Goal: Task Accomplishment & Management: Manage account settings

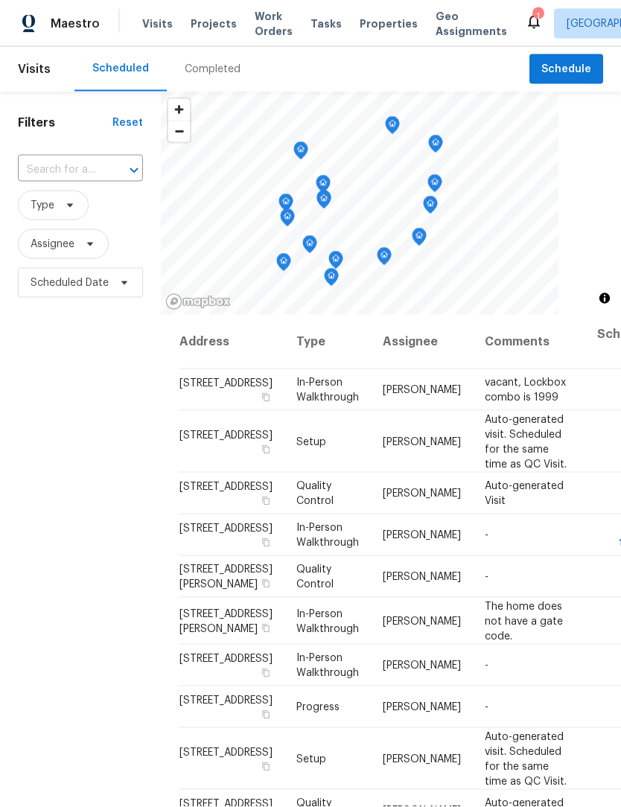
scroll to position [1, 0]
click at [0, 0] on icon at bounding box center [0, 0] width 0 height 0
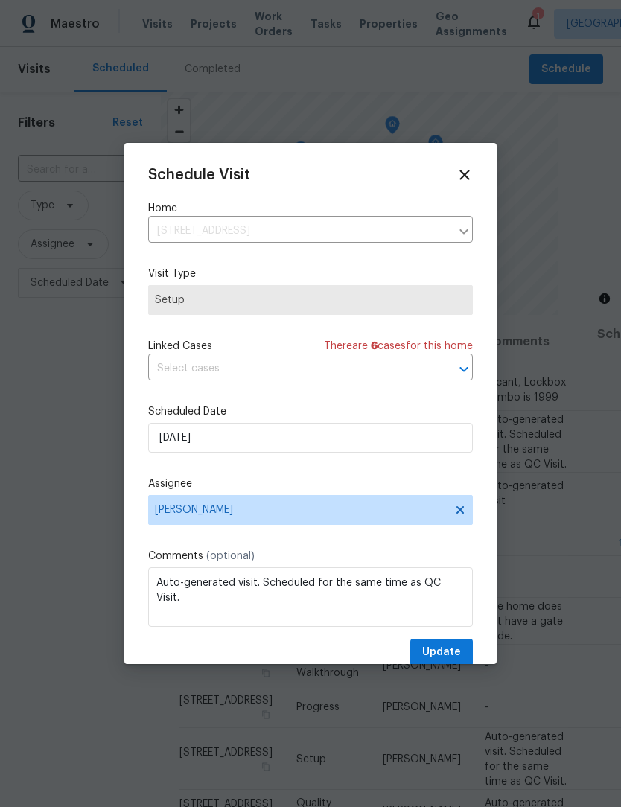
click at [466, 179] on icon at bounding box center [464, 175] width 16 height 16
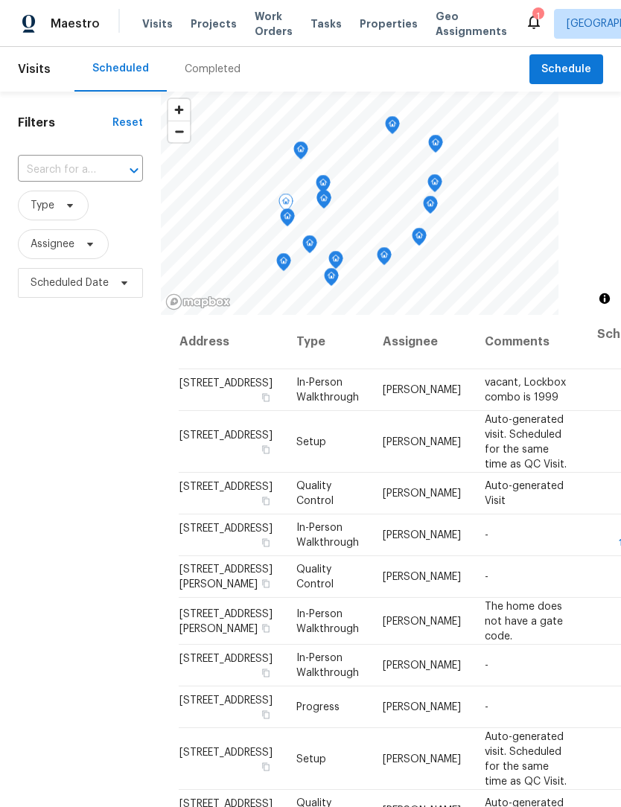
click at [196, 461] on td "[STREET_ADDRESS]" at bounding box center [232, 442] width 106 height 62
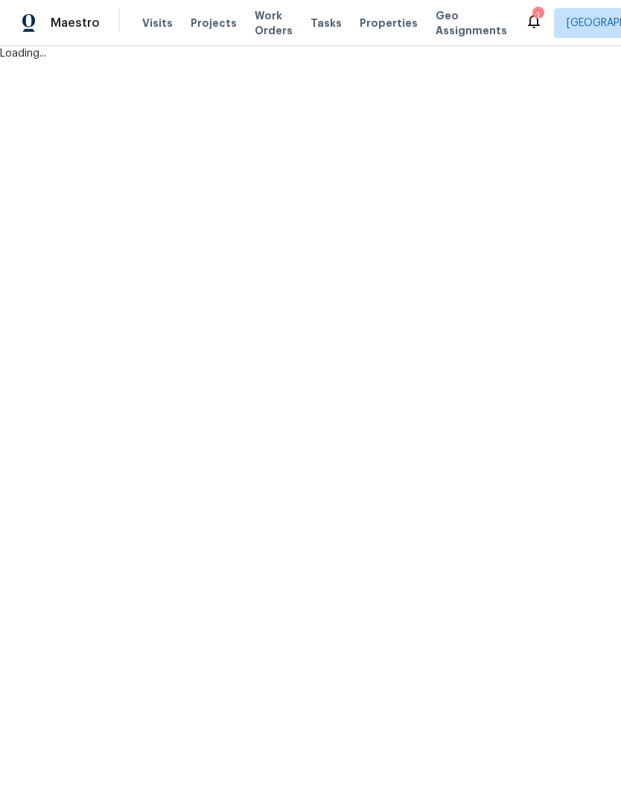
scroll to position [1, 0]
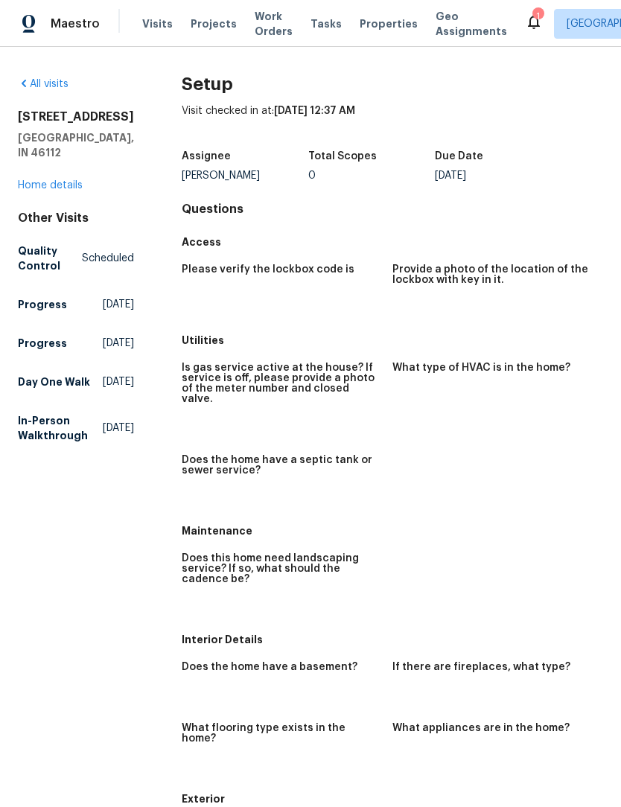
click at [28, 180] on link "Home details" at bounding box center [50, 185] width 65 height 10
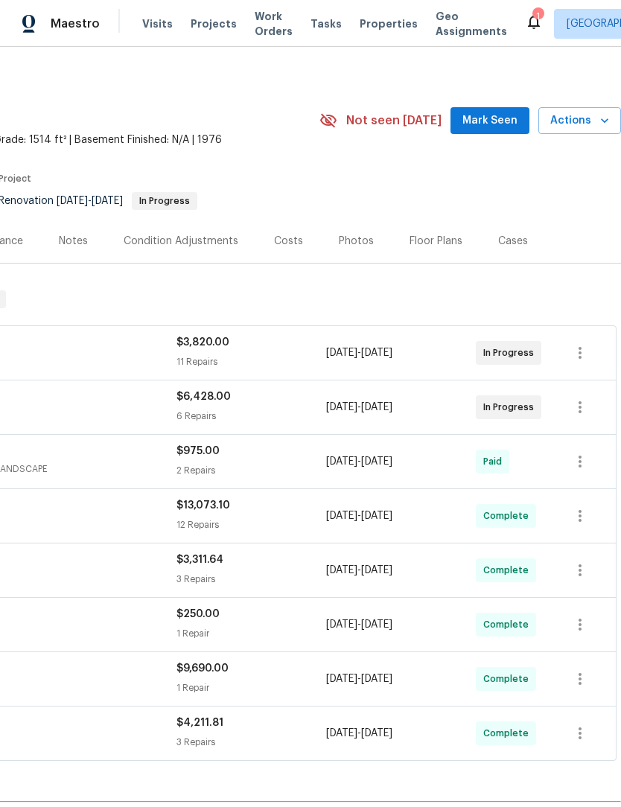
scroll to position [7, 220]
click at [295, 255] on div "Costs" at bounding box center [288, 241] width 65 height 44
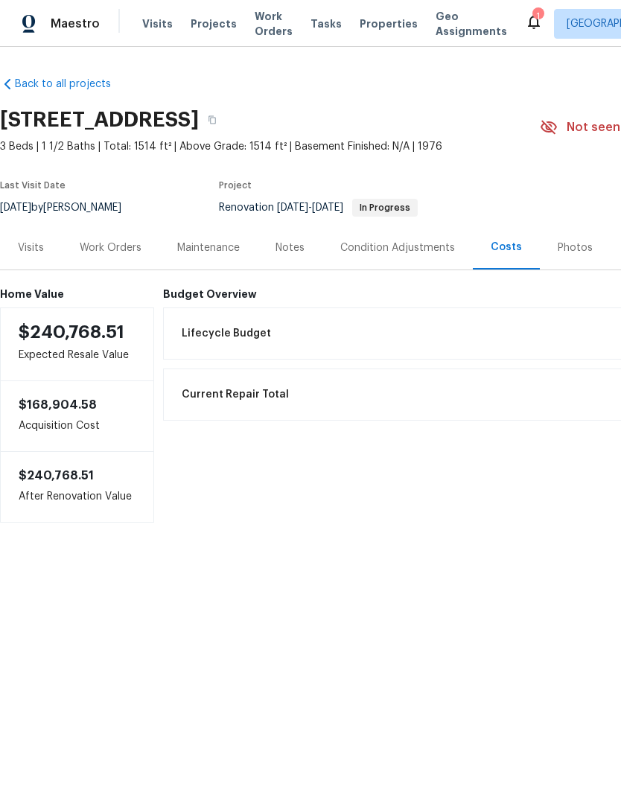
click at [106, 254] on div "Work Orders" at bounding box center [111, 247] width 62 height 15
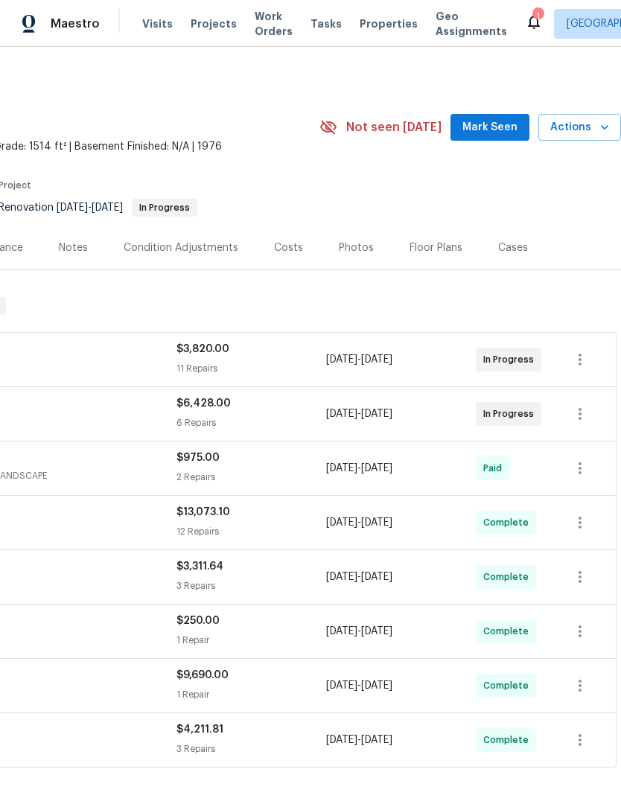
scroll to position [0, 220]
click at [578, 369] on button "button" at bounding box center [580, 360] width 36 height 36
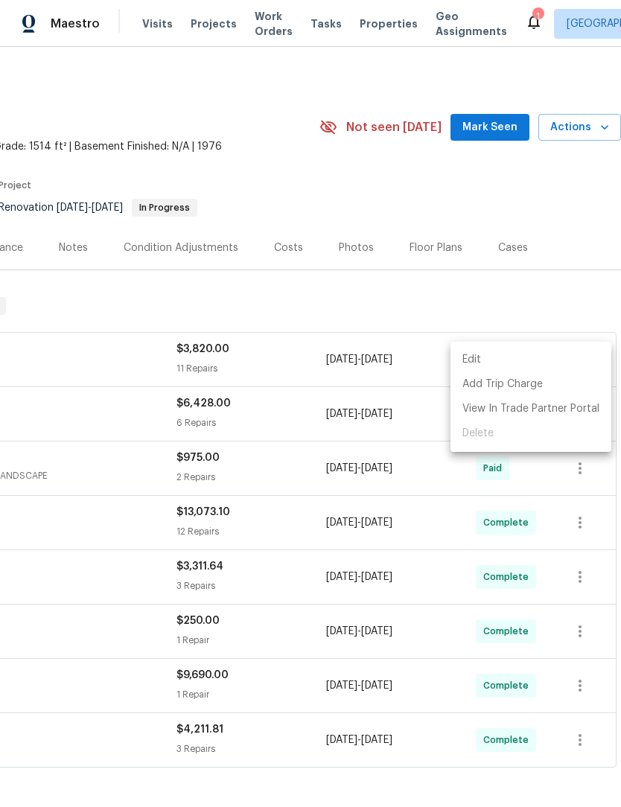
click at [510, 363] on li "Edit" at bounding box center [530, 360] width 161 height 25
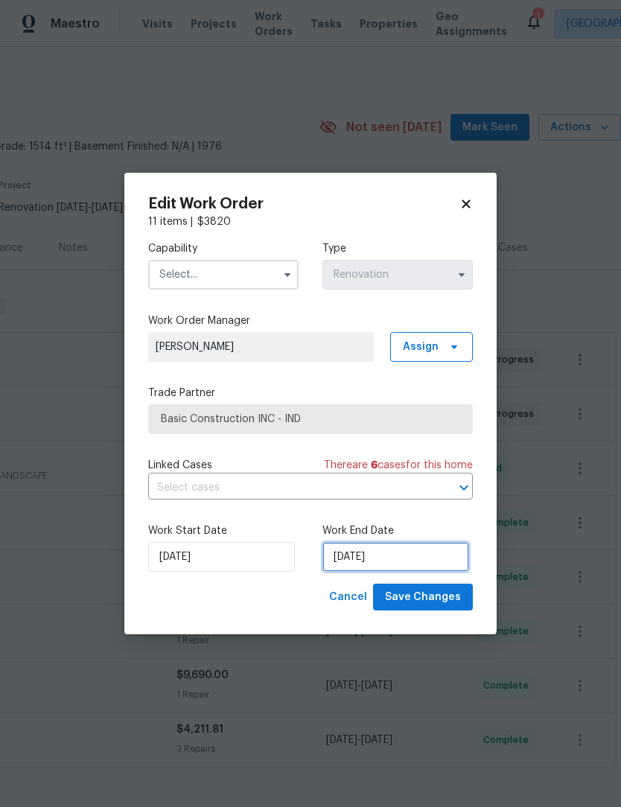
click at [410, 561] on input "[DATE]" at bounding box center [395, 557] width 147 height 30
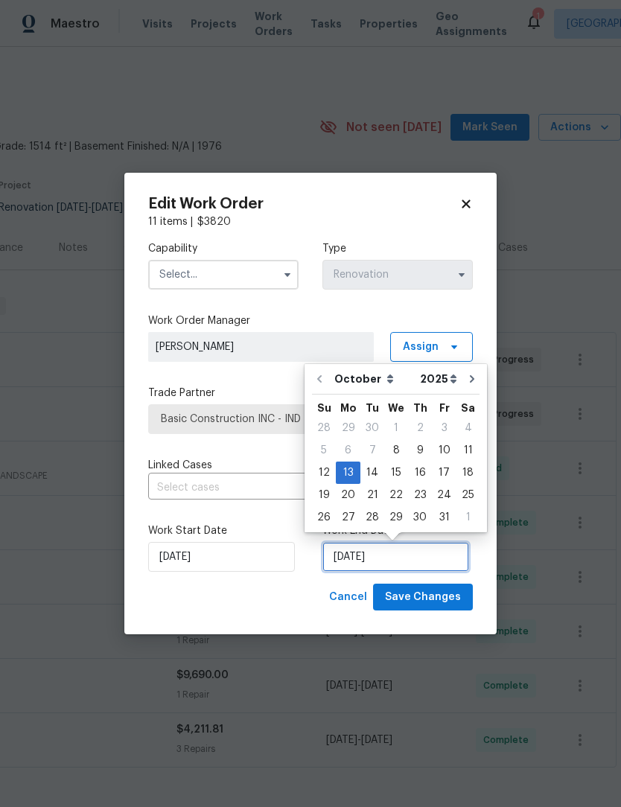
scroll to position [28, 0]
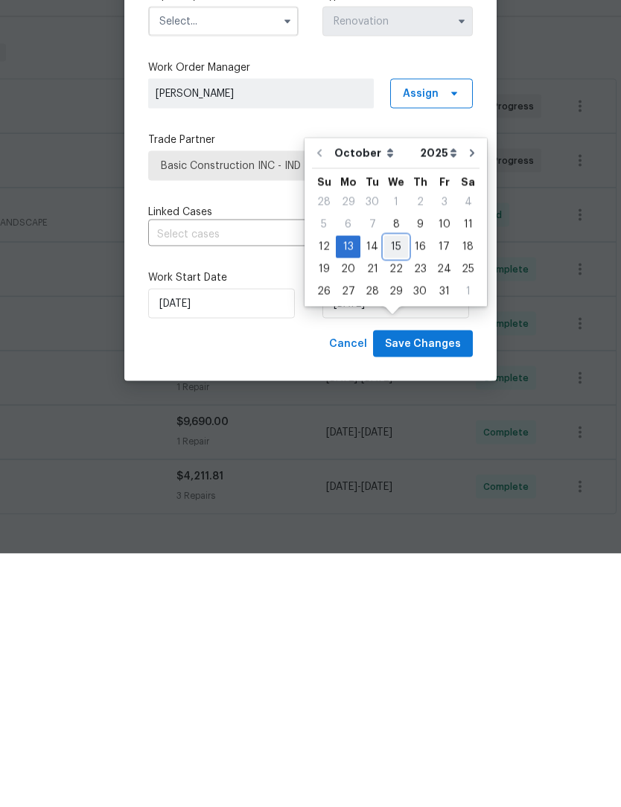
click at [396, 490] on div "15" at bounding box center [396, 500] width 24 height 21
type input "[DATE]"
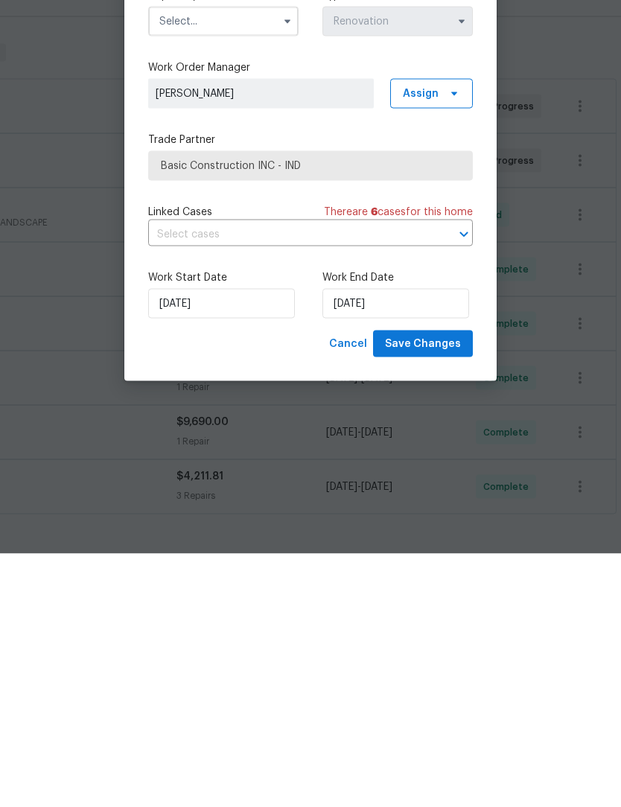
scroll to position [49, 0]
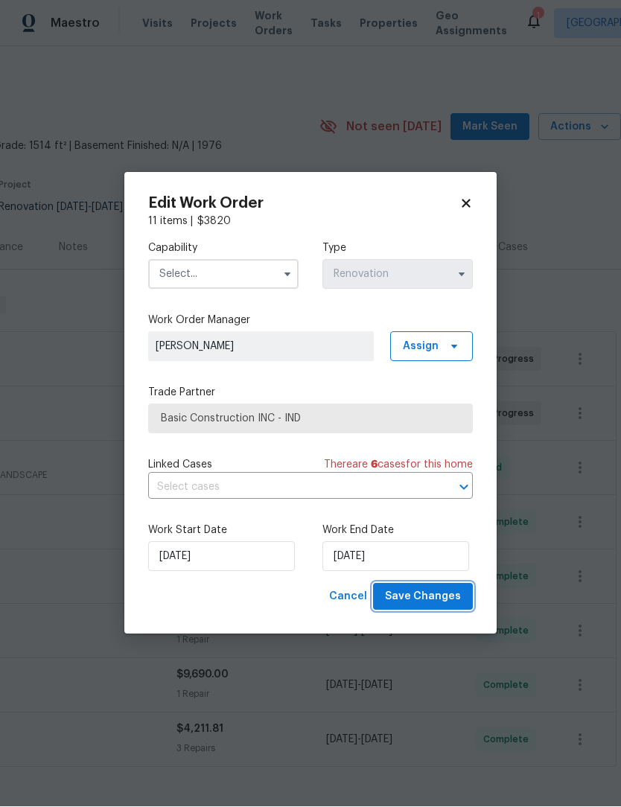
click at [433, 604] on span "Save Changes" at bounding box center [423, 597] width 76 height 19
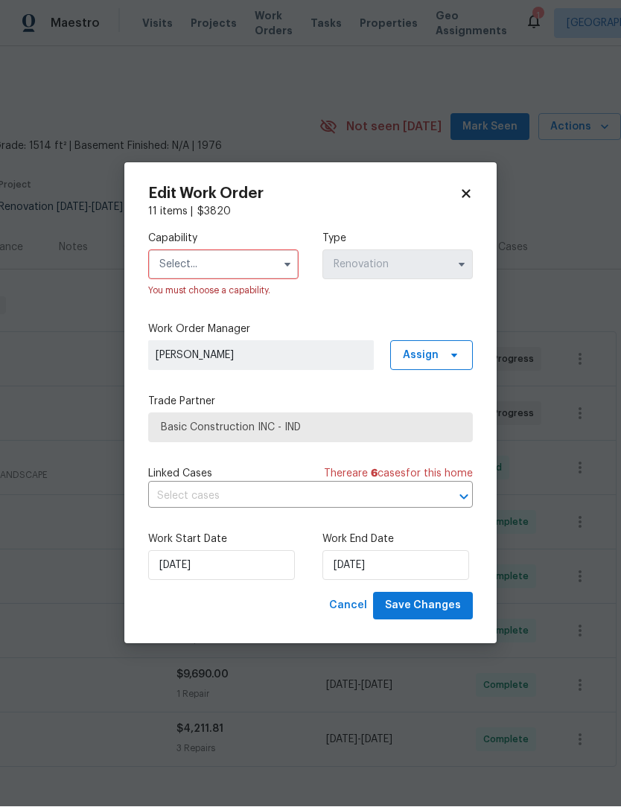
click at [187, 270] on input "text" at bounding box center [223, 265] width 150 height 30
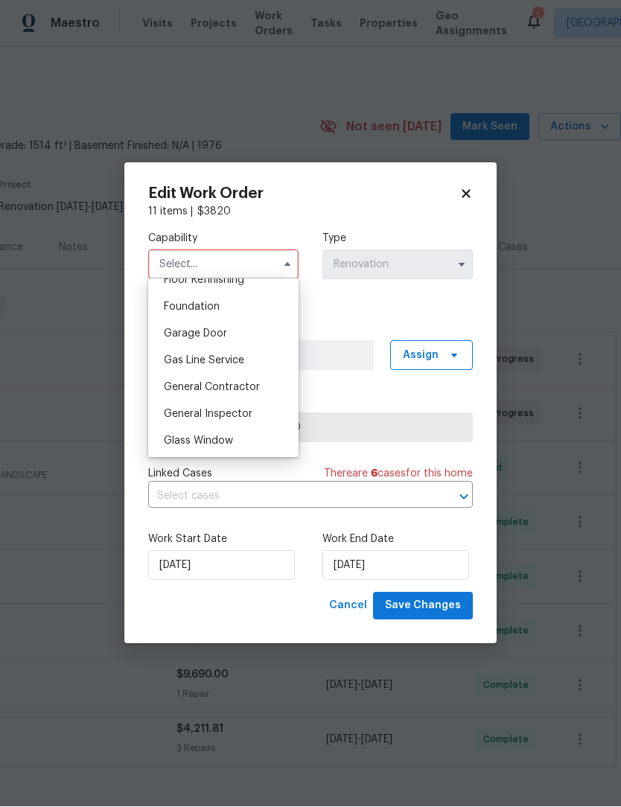
scroll to position [623, 0]
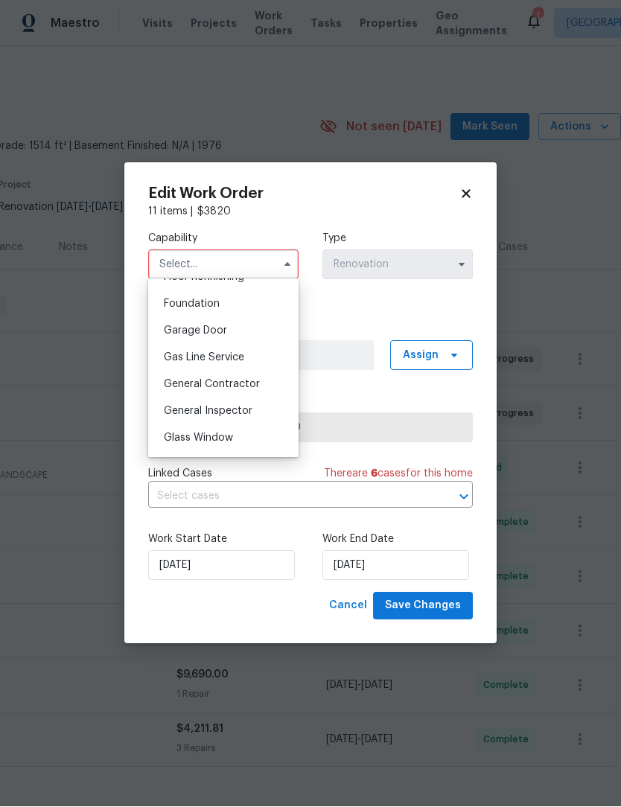
click at [171, 387] on span "General Contractor" at bounding box center [212, 385] width 96 height 10
type input "General Contractor"
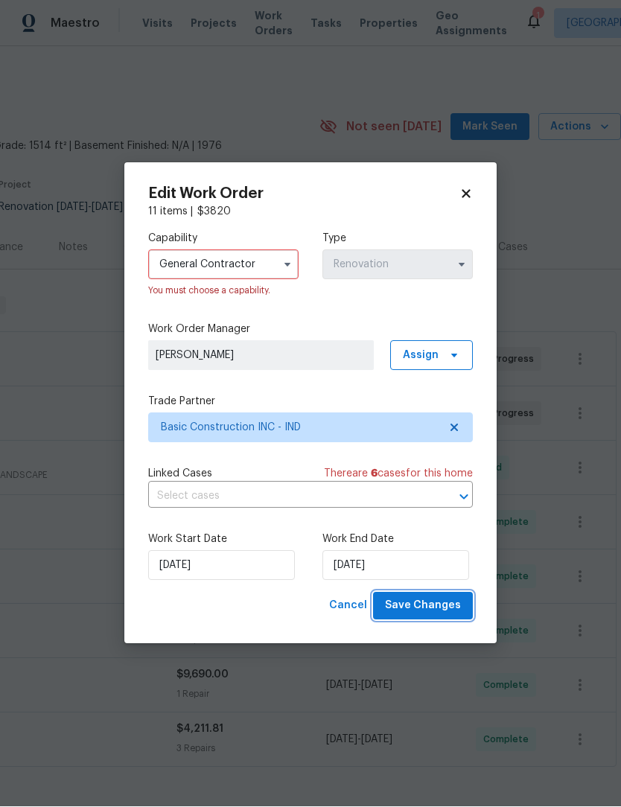
click at [447, 605] on span "Save Changes" at bounding box center [423, 606] width 76 height 19
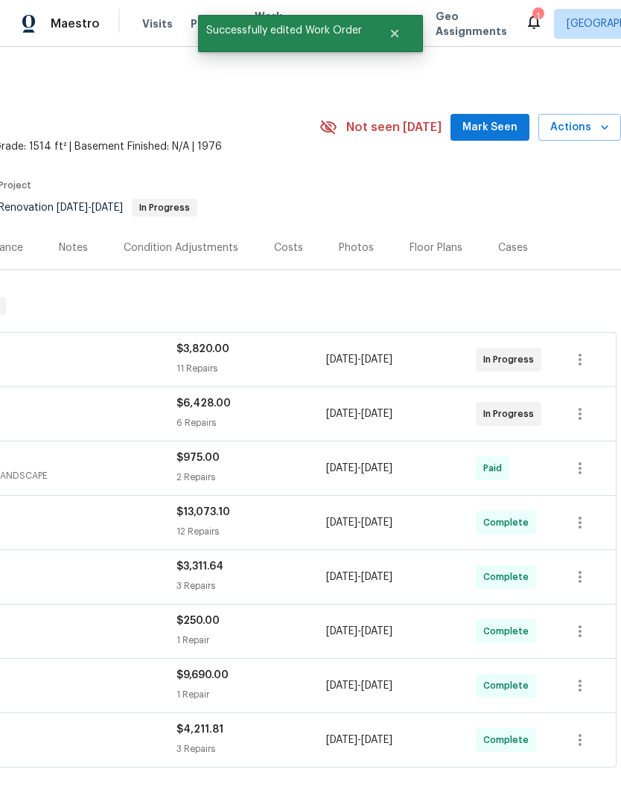
scroll to position [0, 0]
